Goal: Information Seeking & Learning: Learn about a topic

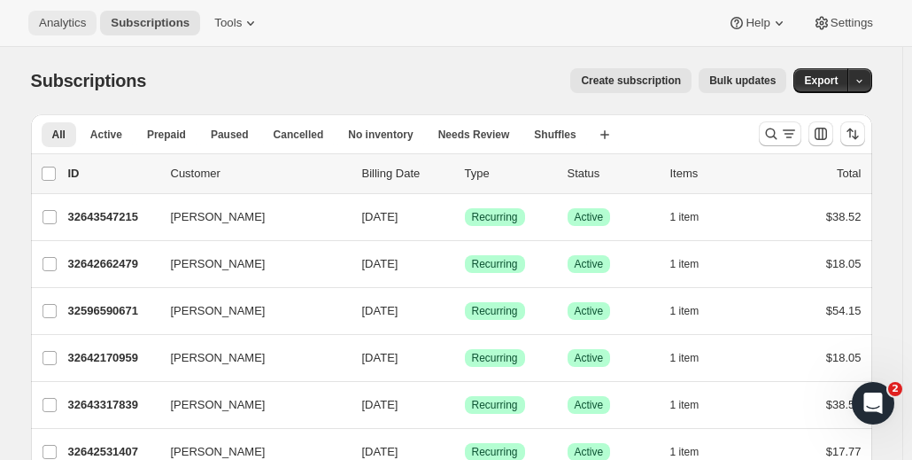
click at [64, 26] on span "Analytics" at bounding box center [62, 23] width 47 height 14
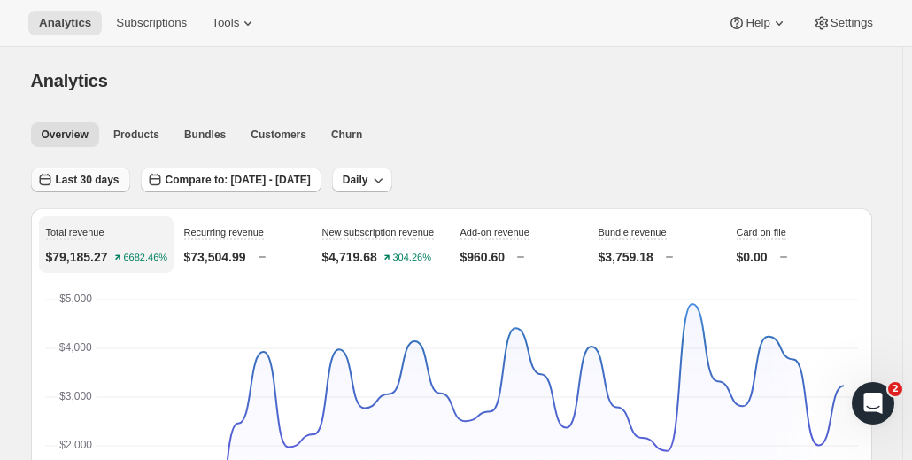
click at [89, 178] on span "Last 30 days" at bounding box center [88, 180] width 64 height 14
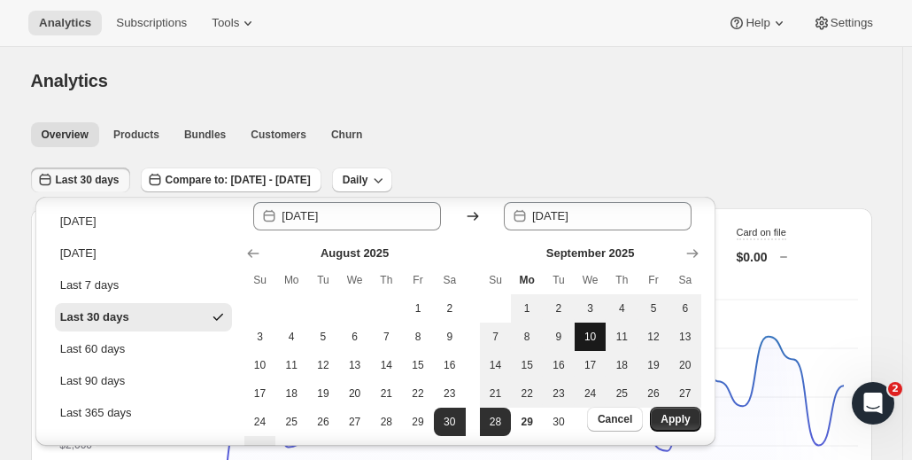
scroll to position [39, 0]
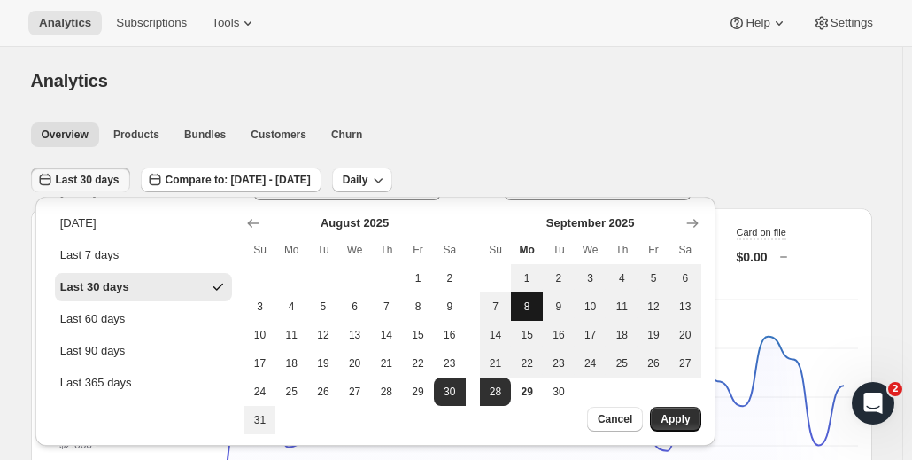
click at [528, 339] on span "15" at bounding box center [527, 335] width 18 height 14
type input "[DATE]"
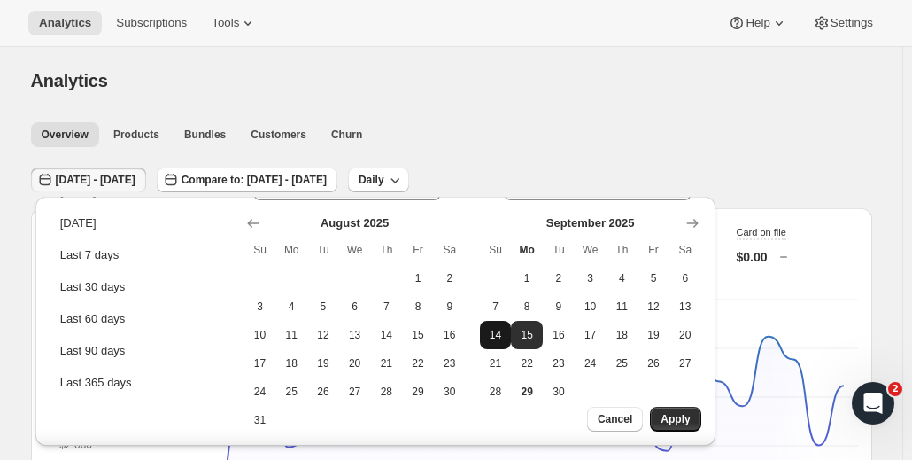
scroll to position [0, 0]
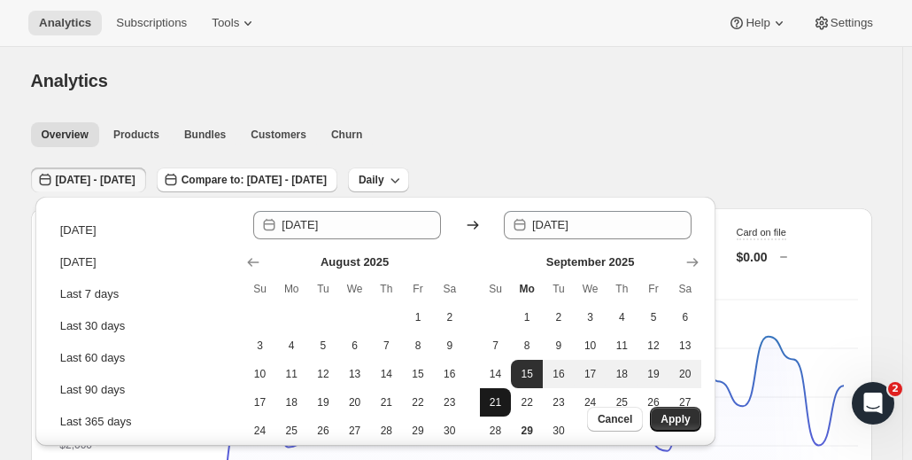
click at [500, 406] on span "21" at bounding box center [496, 402] width 18 height 14
type input "[DATE]"
click at [684, 422] on span "Apply" at bounding box center [675, 419] width 29 height 14
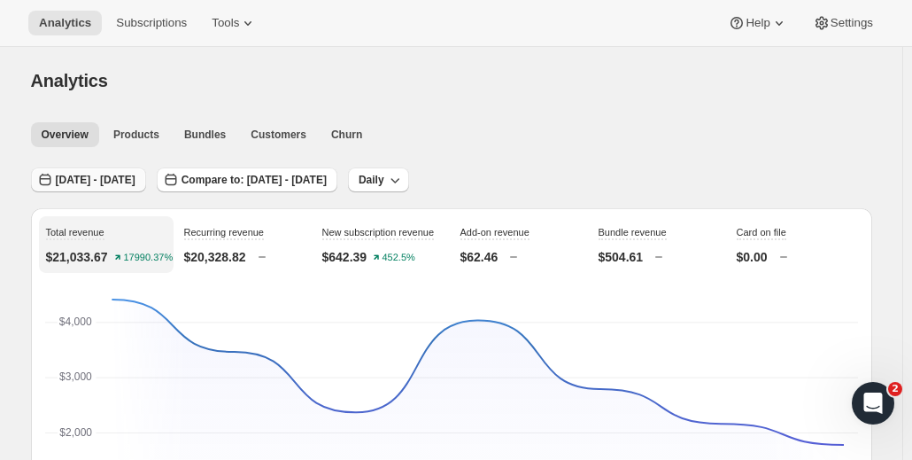
click at [73, 178] on span "[DATE] - [DATE]" at bounding box center [96, 180] width 80 height 14
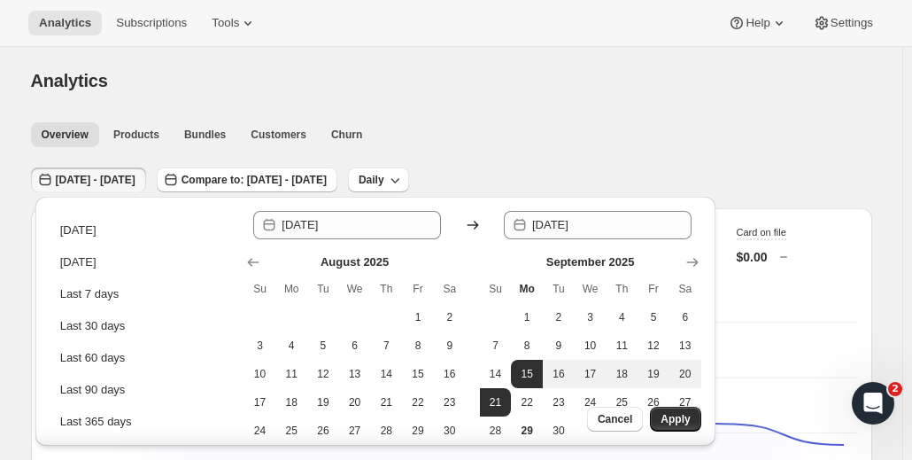
click at [525, 410] on div "Cancel Apply" at bounding box center [613, 425] width 204 height 39
click at [531, 407] on div "Cancel Apply" at bounding box center [613, 425] width 204 height 39
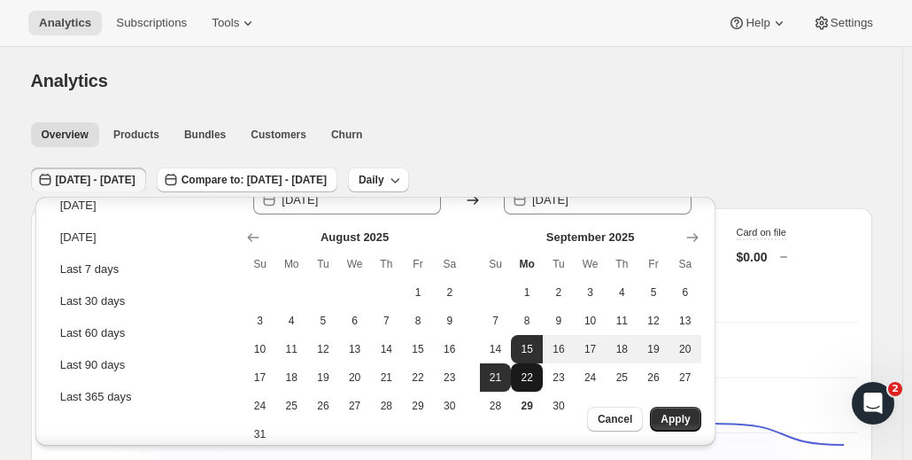
scroll to position [39, 0]
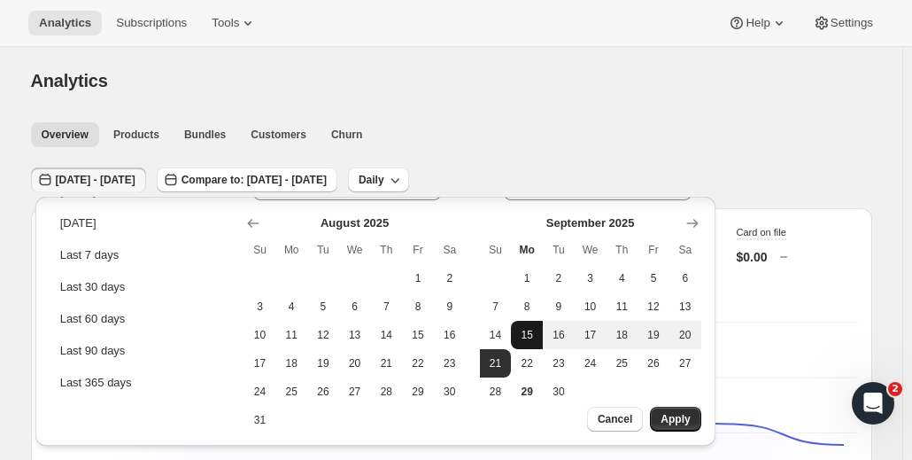
click at [531, 360] on span "22" at bounding box center [527, 363] width 18 height 14
type input "[DATE]"
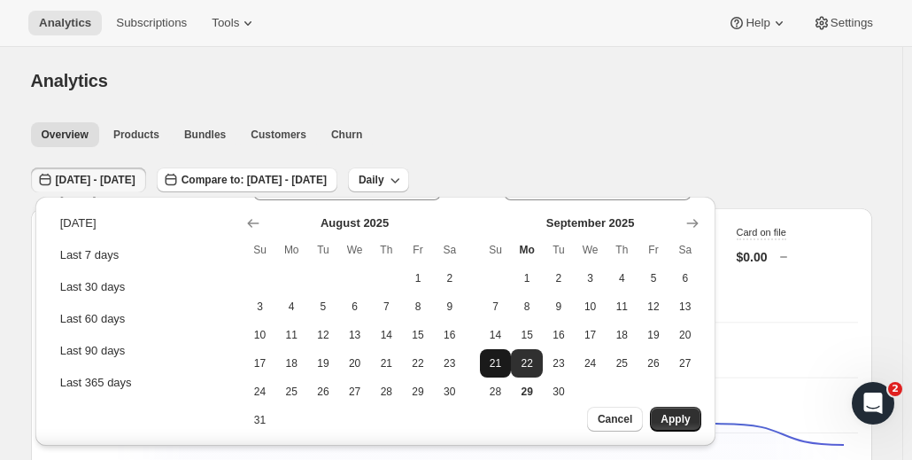
scroll to position [0, 0]
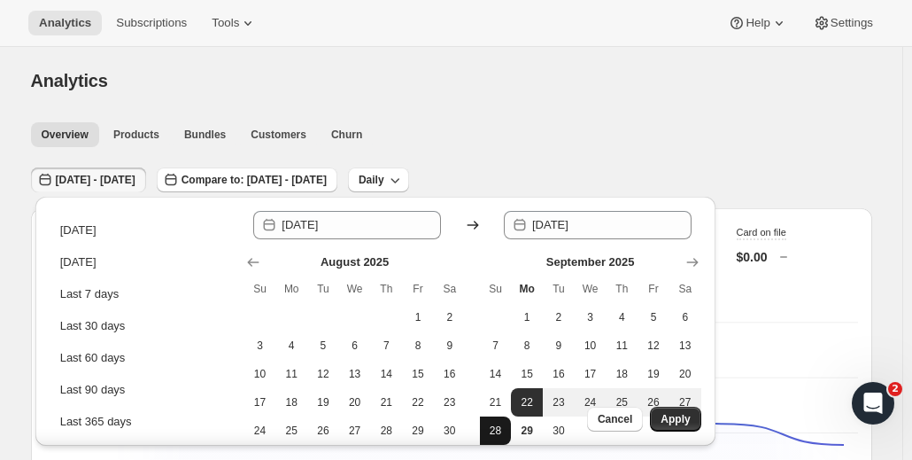
click at [495, 424] on span "28" at bounding box center [496, 430] width 18 height 14
type input "[DATE]"
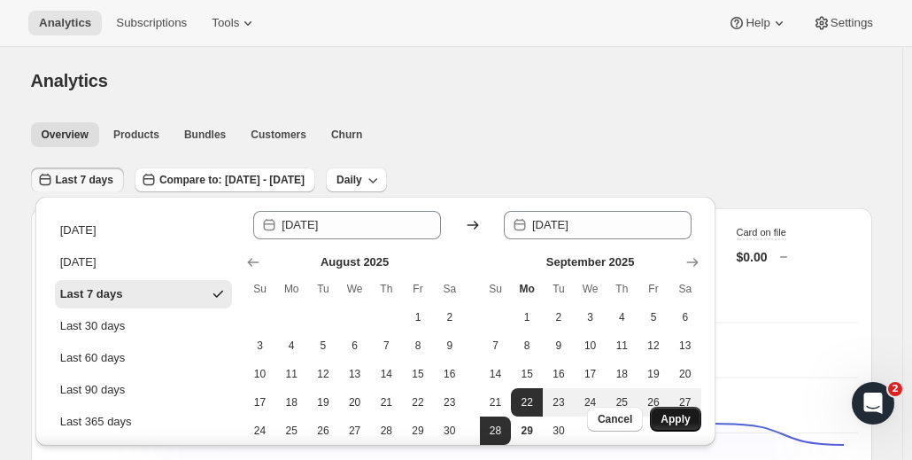
click at [677, 415] on span "Apply" at bounding box center [675, 419] width 29 height 14
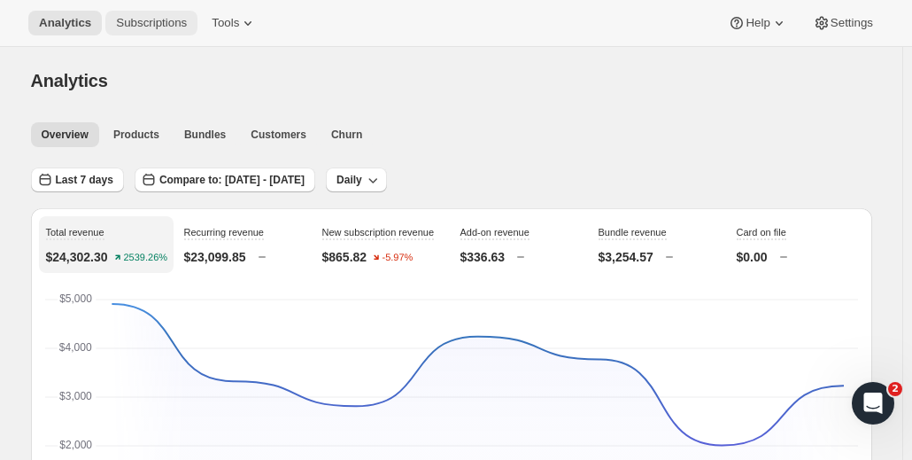
click at [134, 12] on button "Subscriptions" at bounding box center [151, 23] width 92 height 25
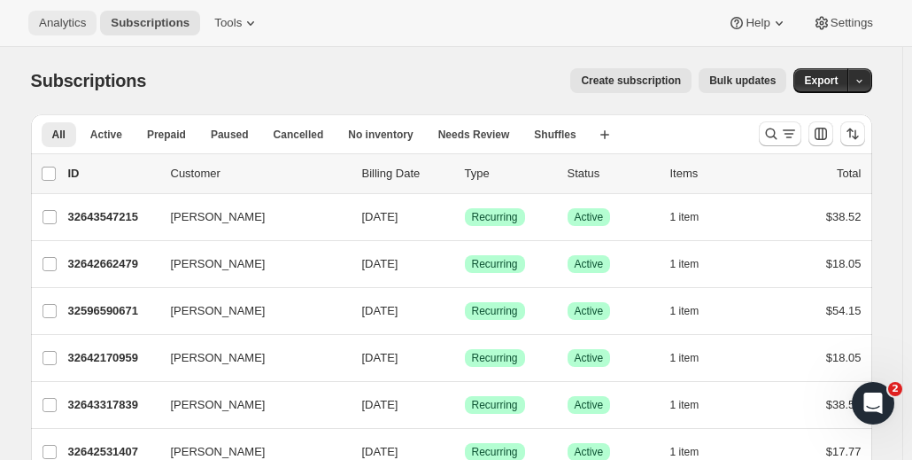
click at [61, 19] on span "Analytics" at bounding box center [62, 23] width 47 height 14
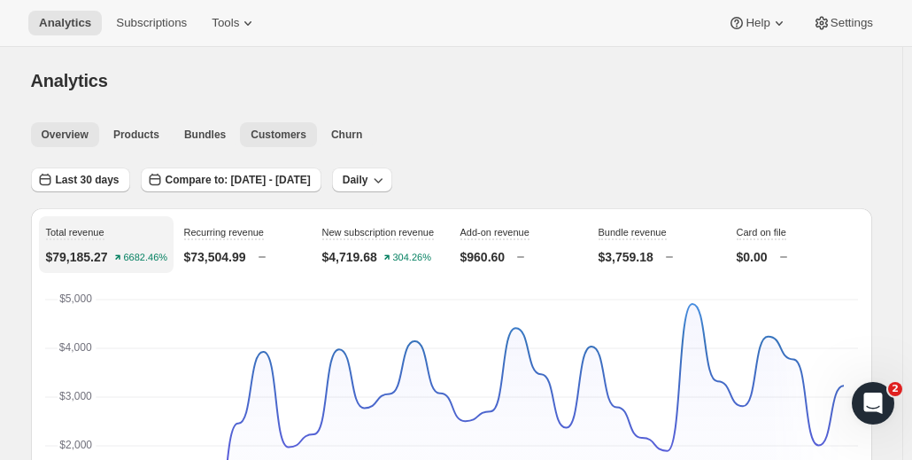
click at [260, 135] on span "Customers" at bounding box center [279, 135] width 56 height 14
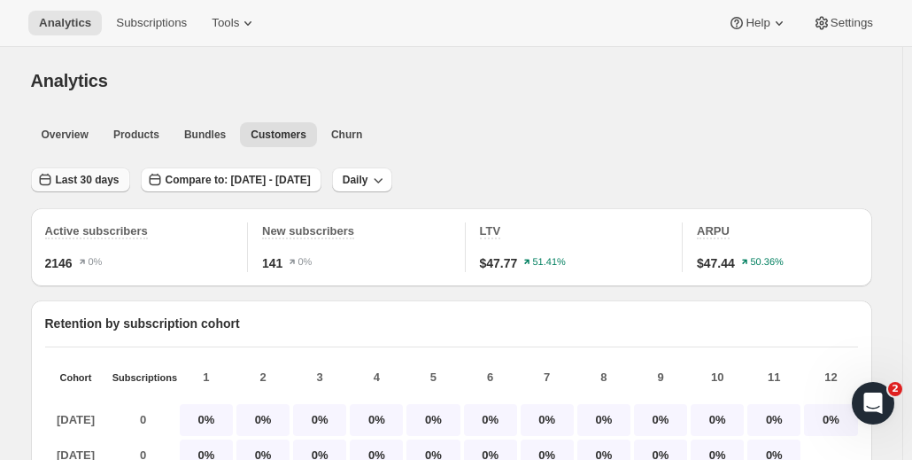
click at [96, 174] on span "Last 30 days" at bounding box center [88, 180] width 64 height 14
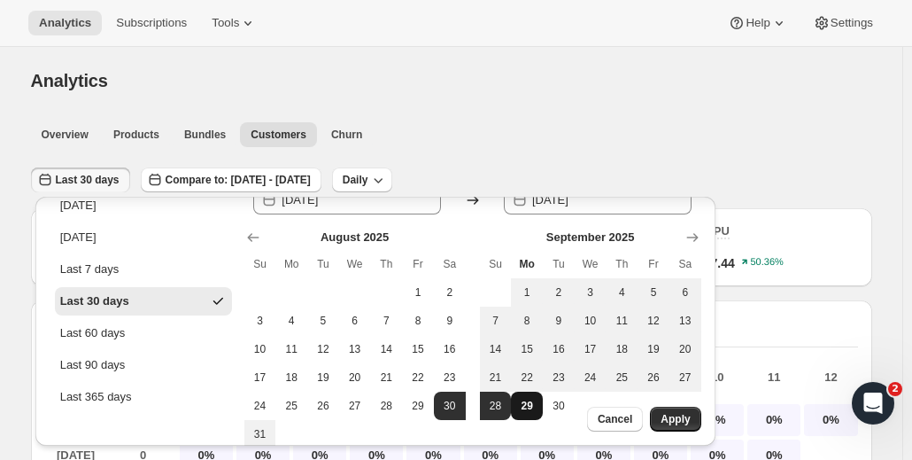
scroll to position [39, 0]
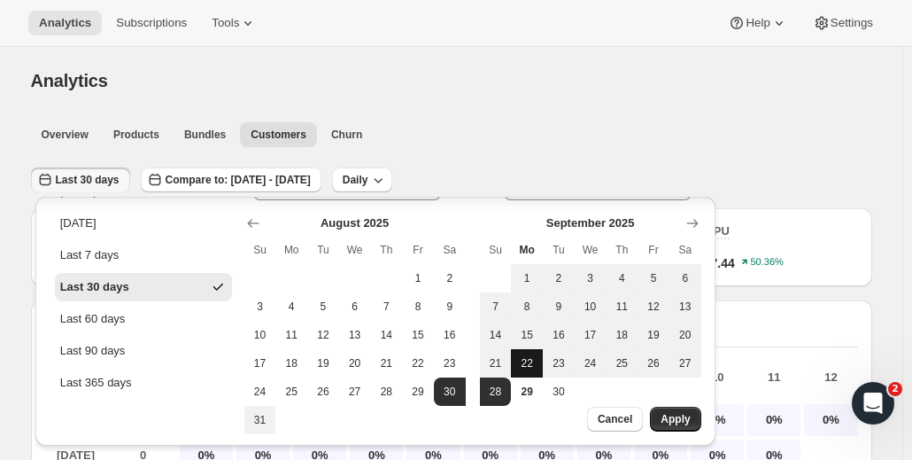
click at [522, 368] on span "22" at bounding box center [527, 363] width 18 height 14
type input "[DATE]"
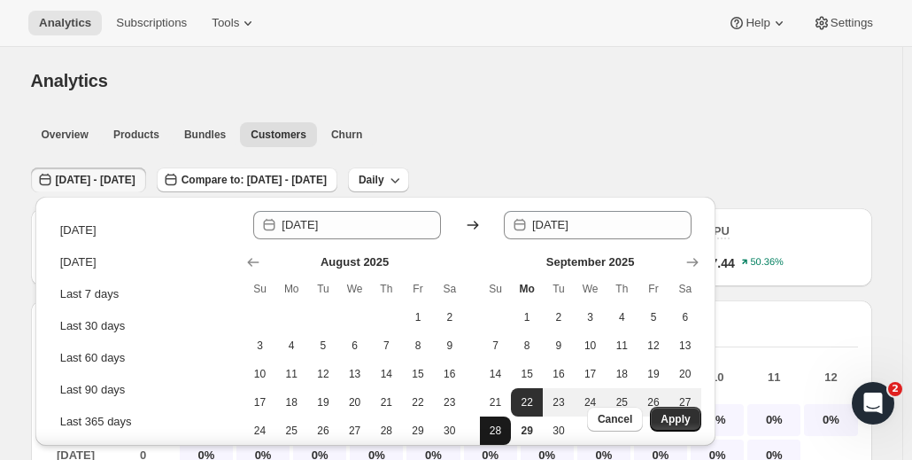
click at [500, 424] on span "28" at bounding box center [496, 430] width 18 height 14
type input "[DATE]"
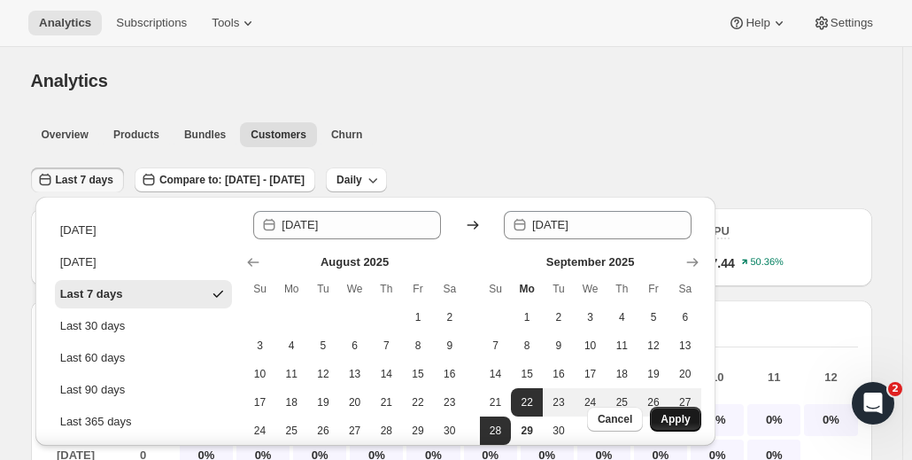
click at [680, 415] on span "Apply" at bounding box center [675, 419] width 29 height 14
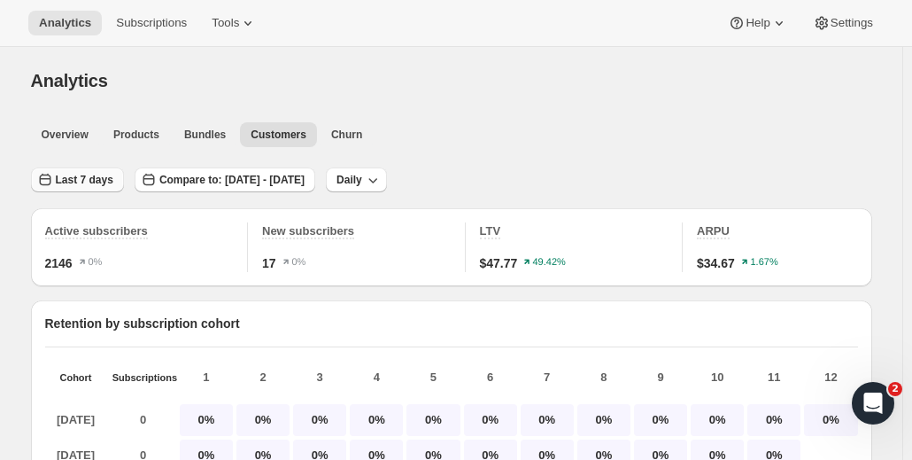
click at [92, 173] on button "Last 7 days" at bounding box center [77, 179] width 93 height 25
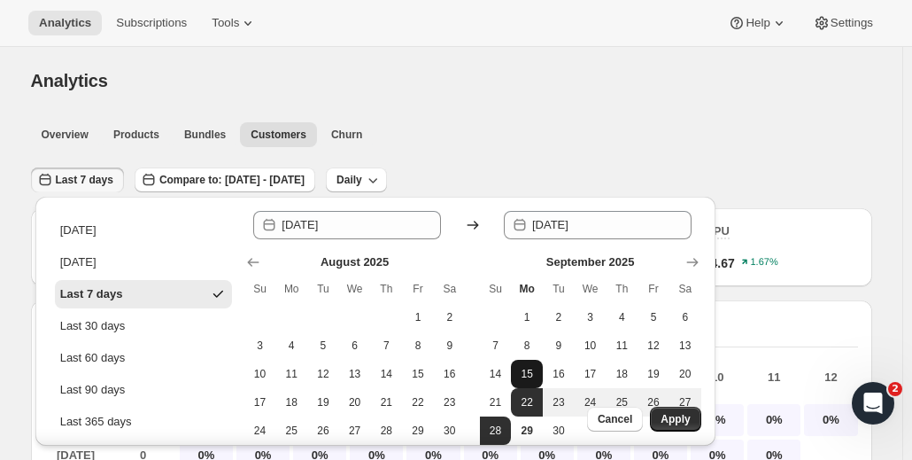
click at [522, 374] on span "15" at bounding box center [527, 374] width 18 height 14
type input "[DATE]"
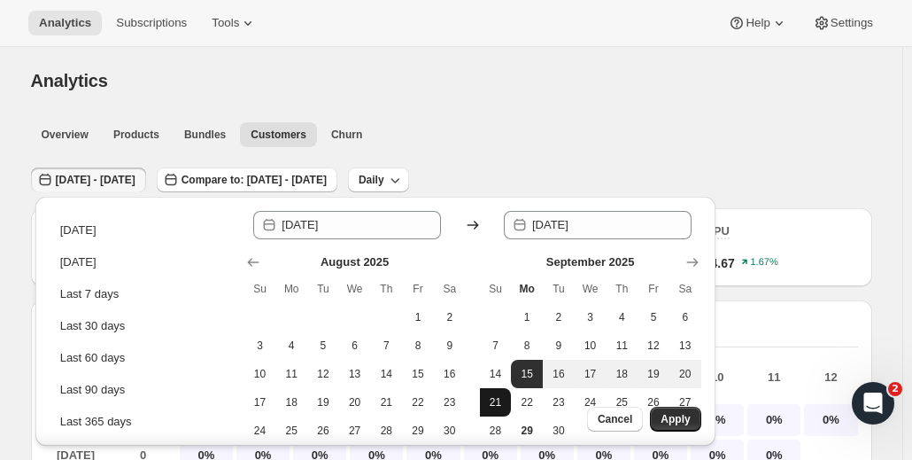
click at [501, 399] on span "21" at bounding box center [496, 402] width 18 height 14
type input "[DATE]"
click at [676, 417] on span "Apply" at bounding box center [675, 419] width 29 height 14
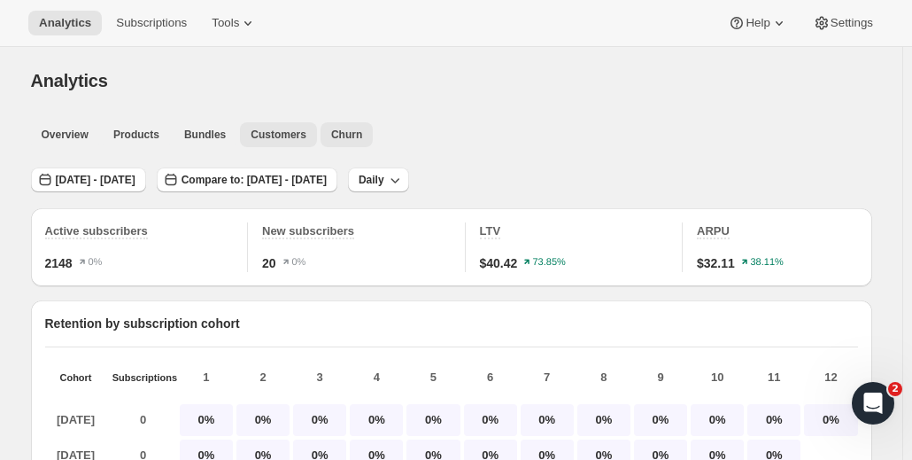
click at [347, 134] on span "Churn" at bounding box center [346, 135] width 31 height 14
